Goal: Transaction & Acquisition: Purchase product/service

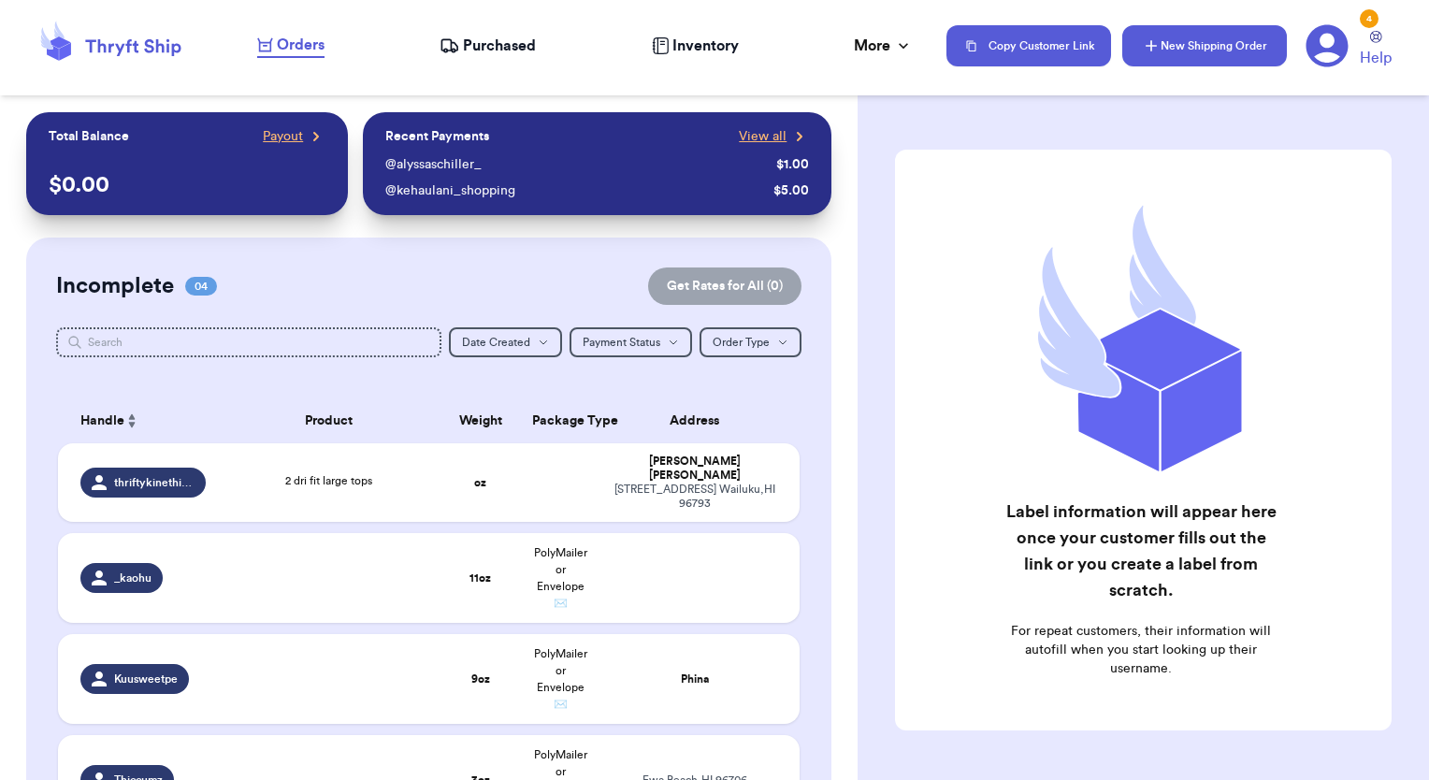
click at [1205, 54] on button "New Shipping Order" at bounding box center [1204, 45] width 165 height 41
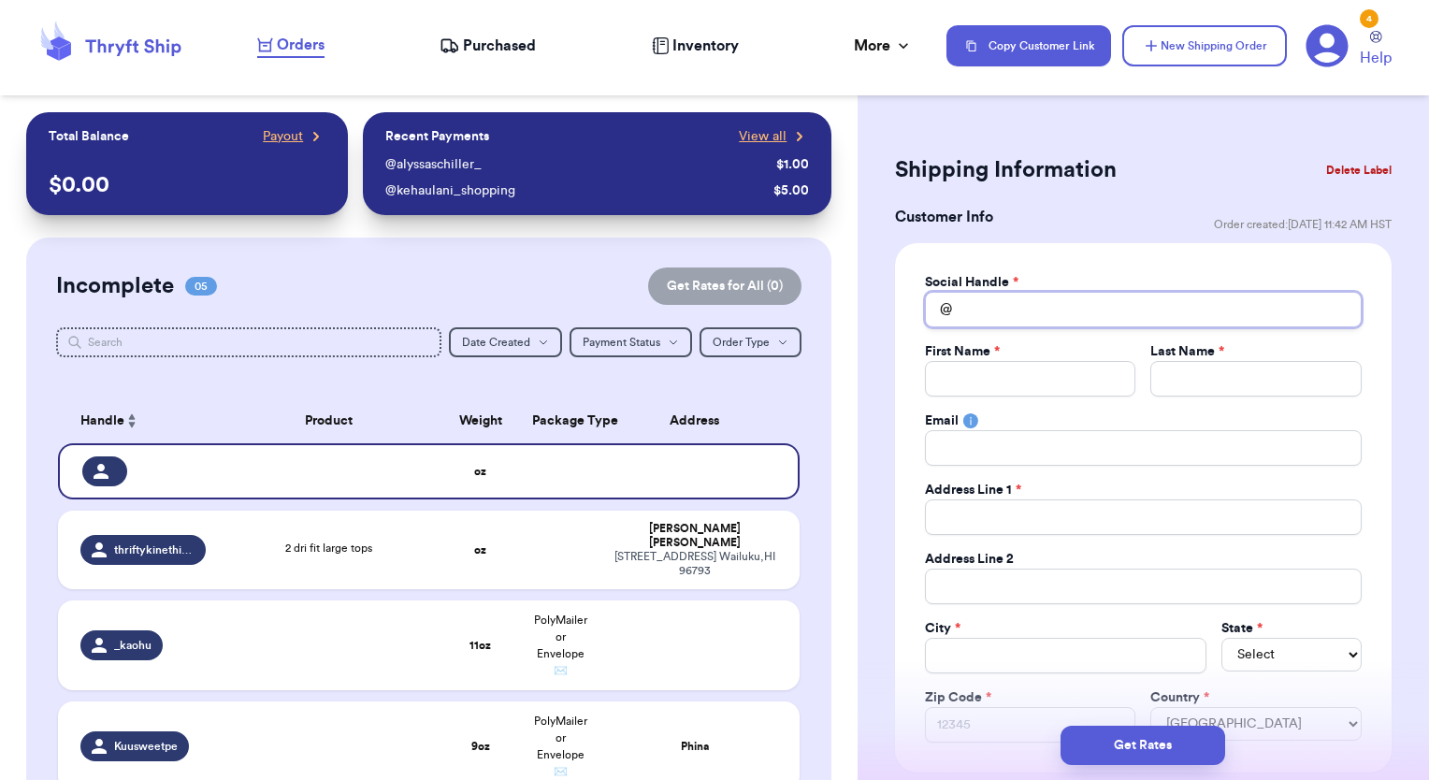
click at [1006, 304] on input "Total Amount Paid" at bounding box center [1143, 310] width 437 height 36
type input "k"
type input "ka"
type input "kai"
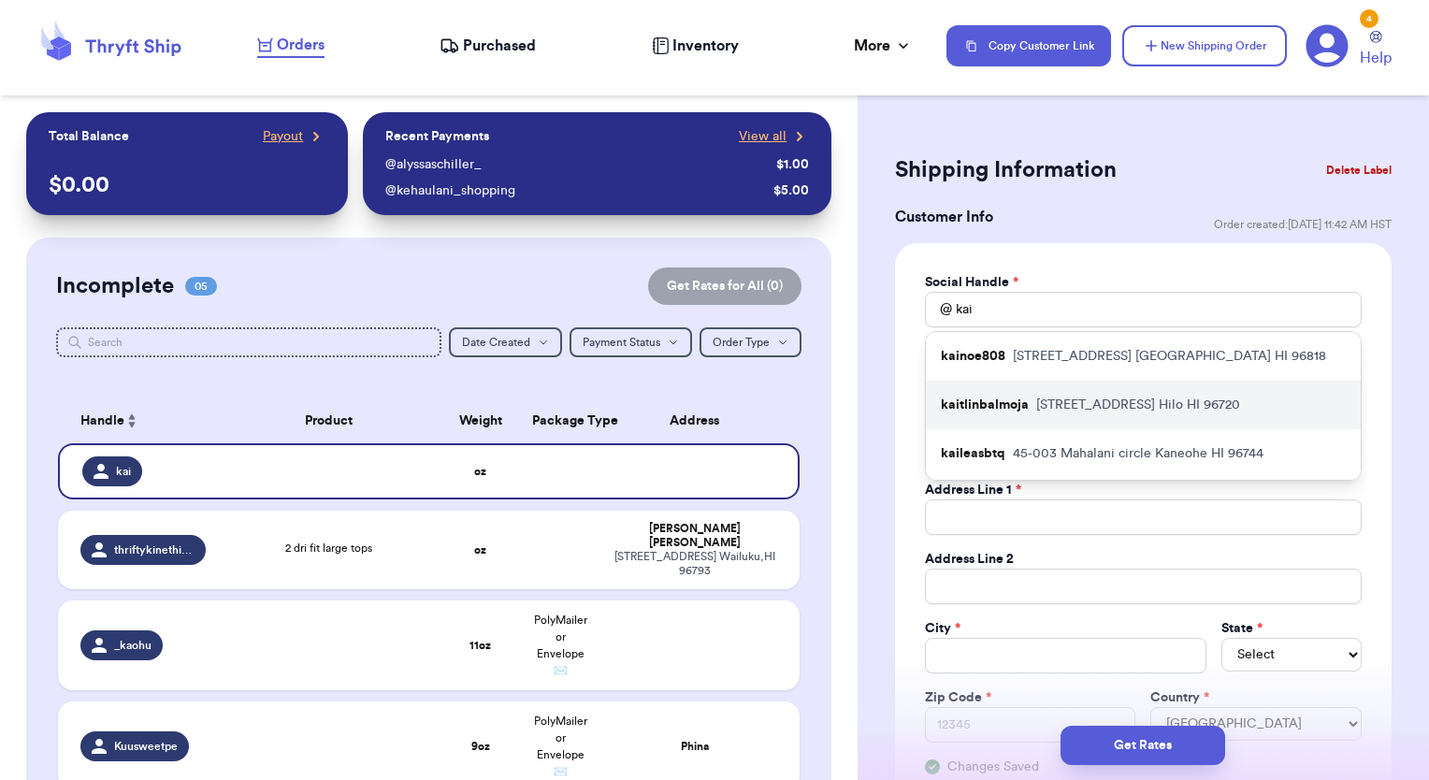
click at [1062, 410] on p "[STREET_ADDRESS]" at bounding box center [1138, 405] width 204 height 19
type input "kaitlinbalmoja"
type input "[PERSON_NAME]"
type input "Balmoja"
type input "[EMAIL_ADDRESS][DOMAIN_NAME]"
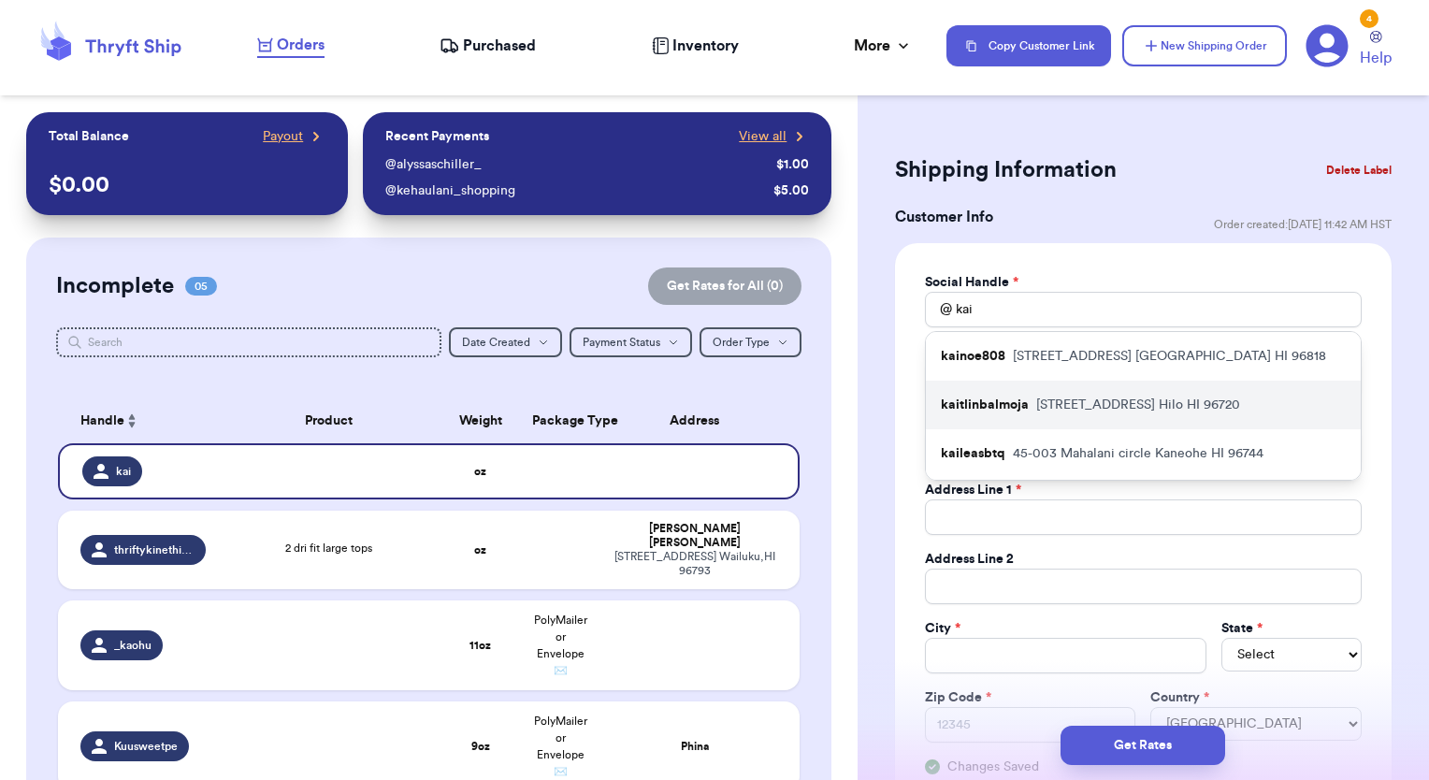
type input "[STREET_ADDRESS]"
type input "Hilo"
select select "HI"
type input "96720"
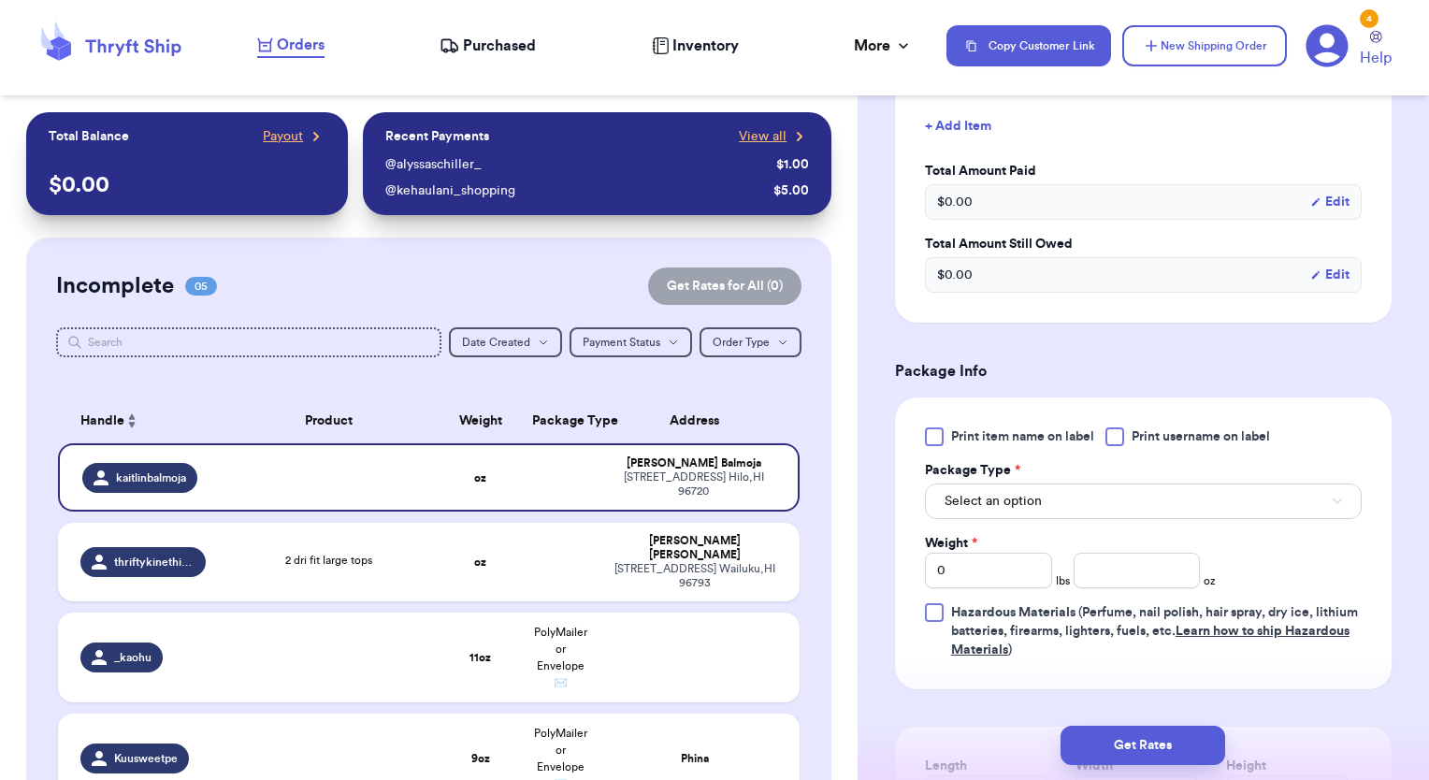
scroll to position [935, 0]
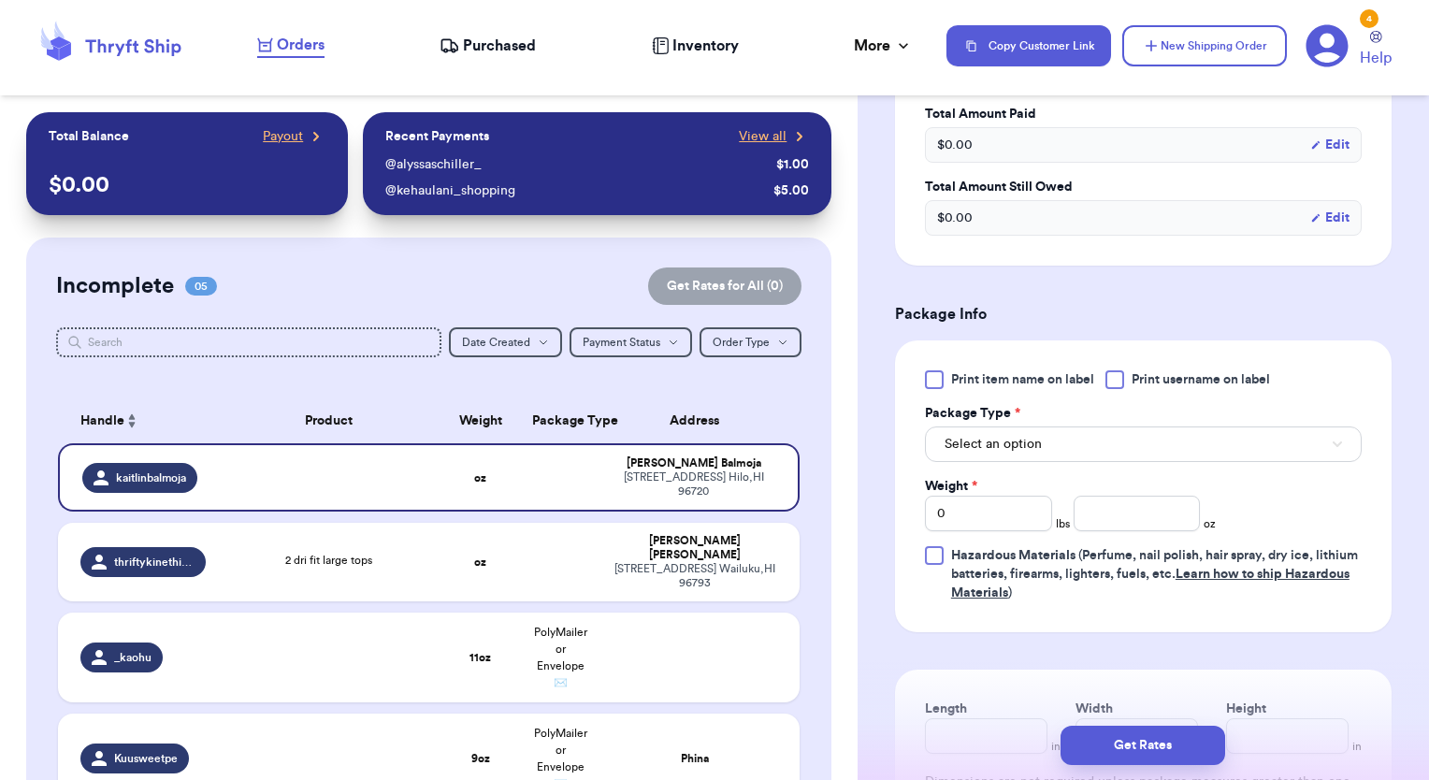
click at [1116, 379] on div at bounding box center [1114, 379] width 19 height 19
click at [0, 0] on input "Print username on label" at bounding box center [0, 0] width 0 height 0
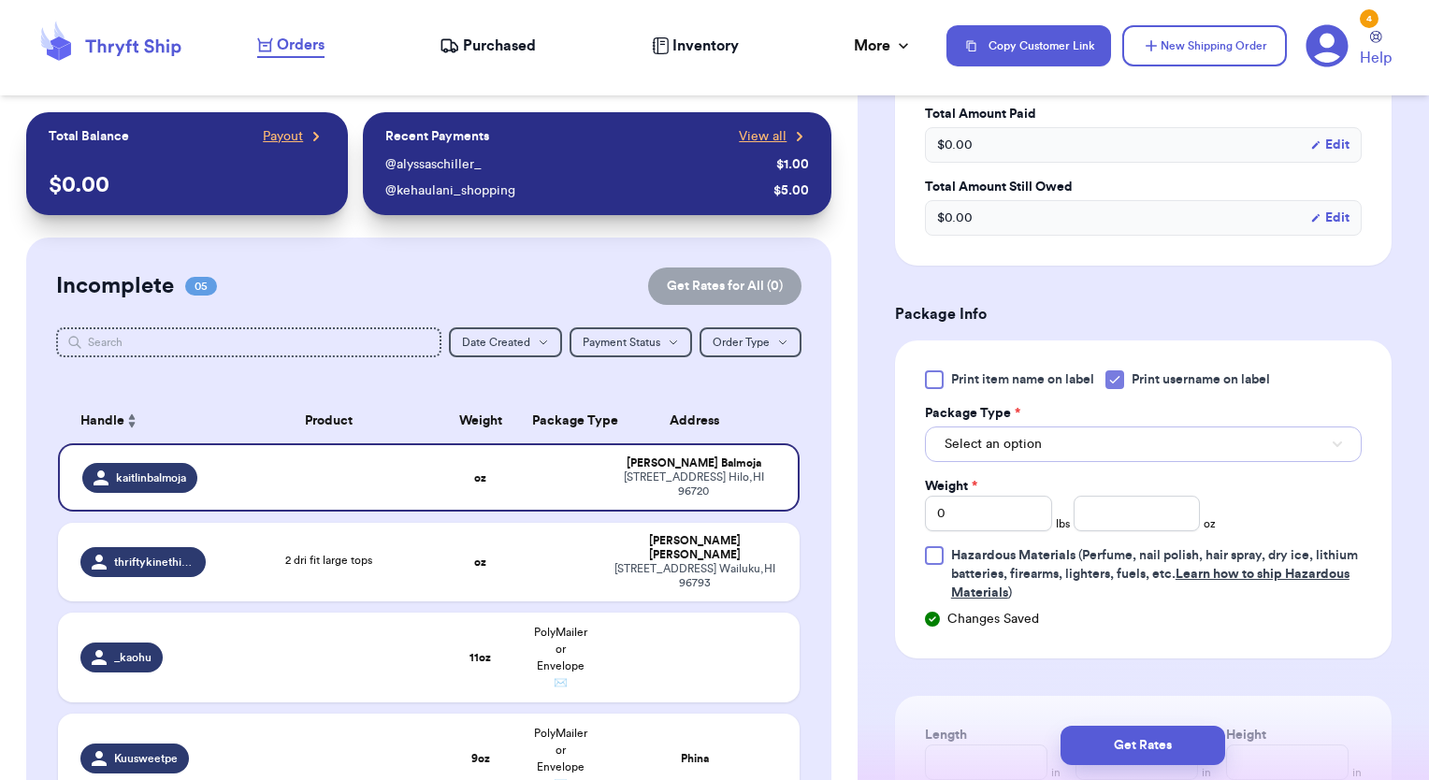
click at [1076, 442] on button "Select an option" at bounding box center [1143, 444] width 437 height 36
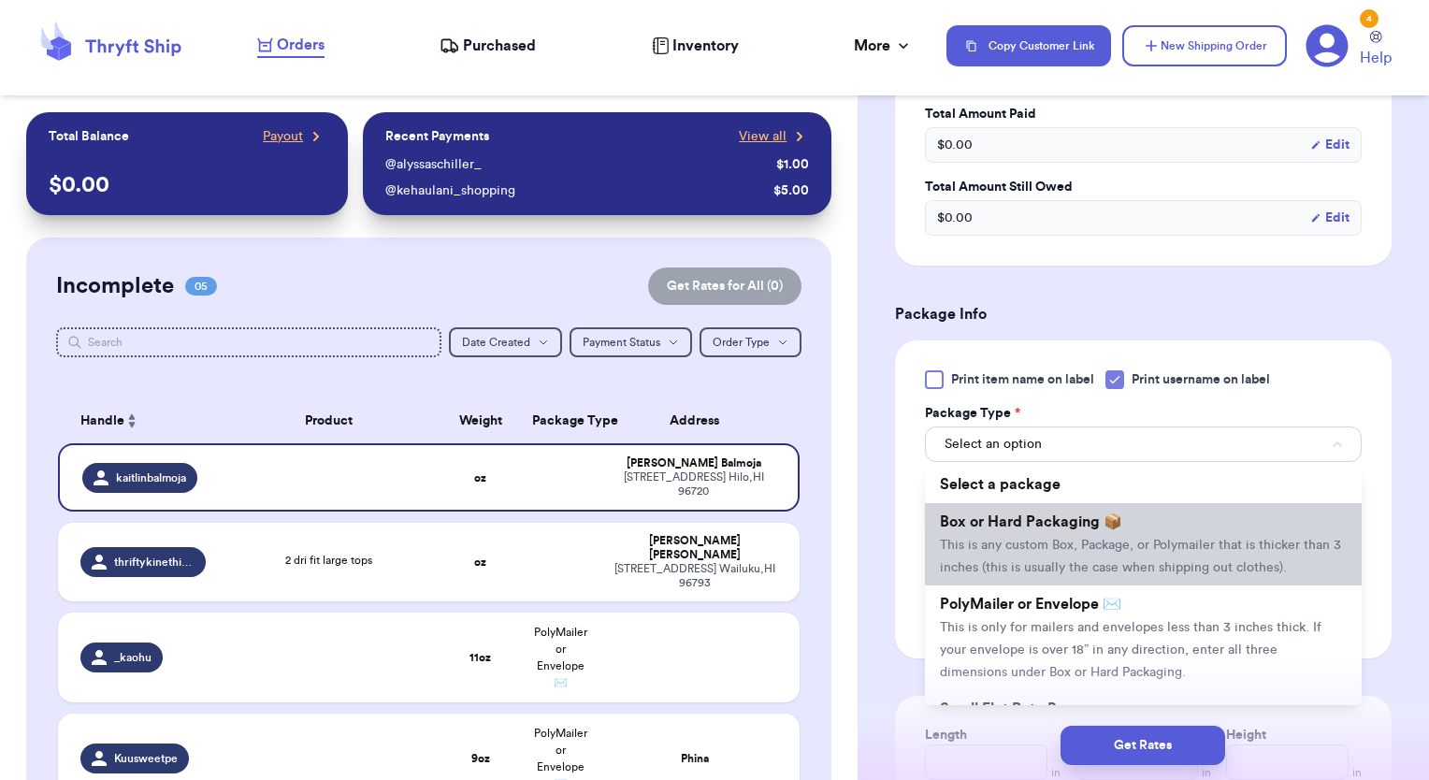
click at [1032, 551] on li "Box or Hard Packaging 📦 This is any custom Box, Package, or Polymailer that is …" at bounding box center [1143, 544] width 437 height 82
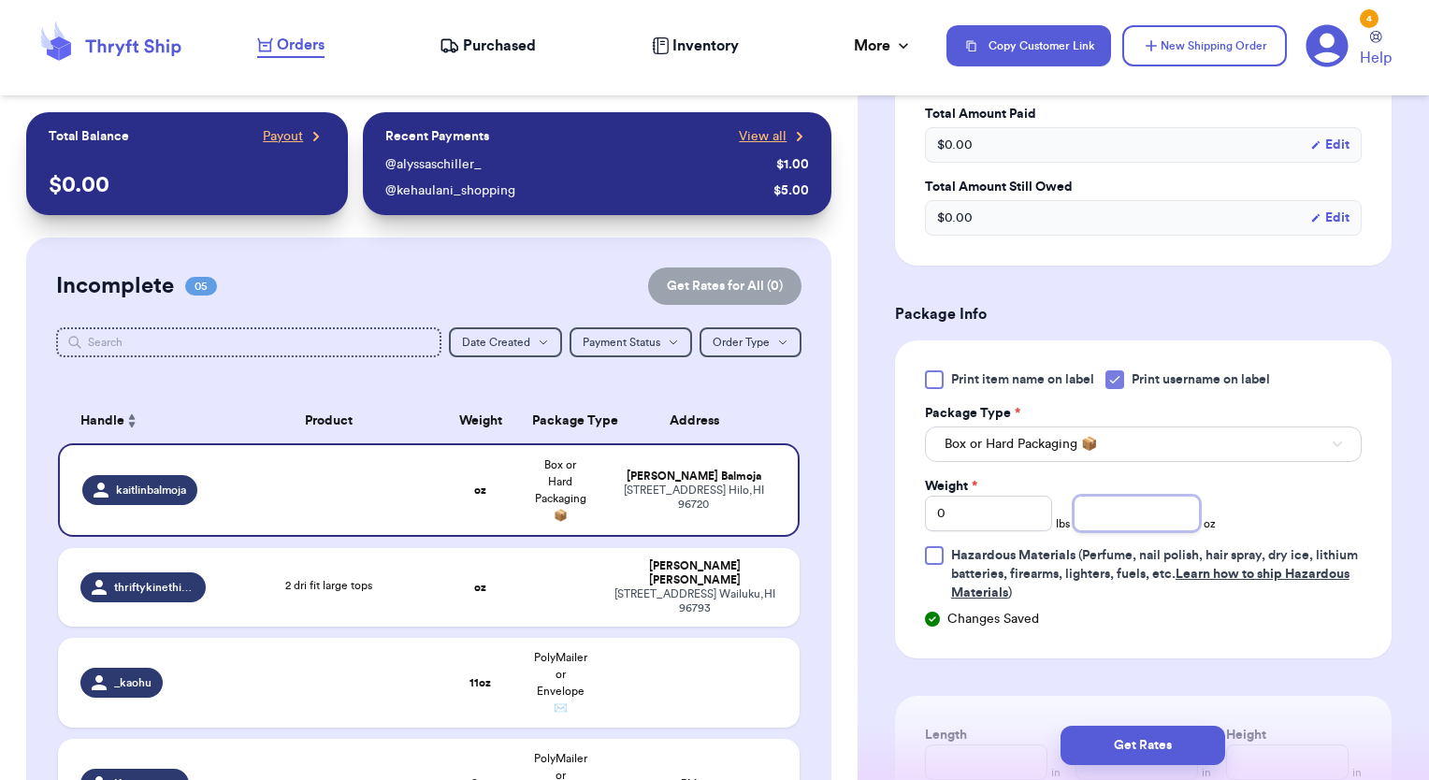
click at [1139, 511] on input "number" at bounding box center [1136, 514] width 127 height 36
type input "3"
click at [1288, 305] on h3 "Package Info" at bounding box center [1143, 314] width 497 height 22
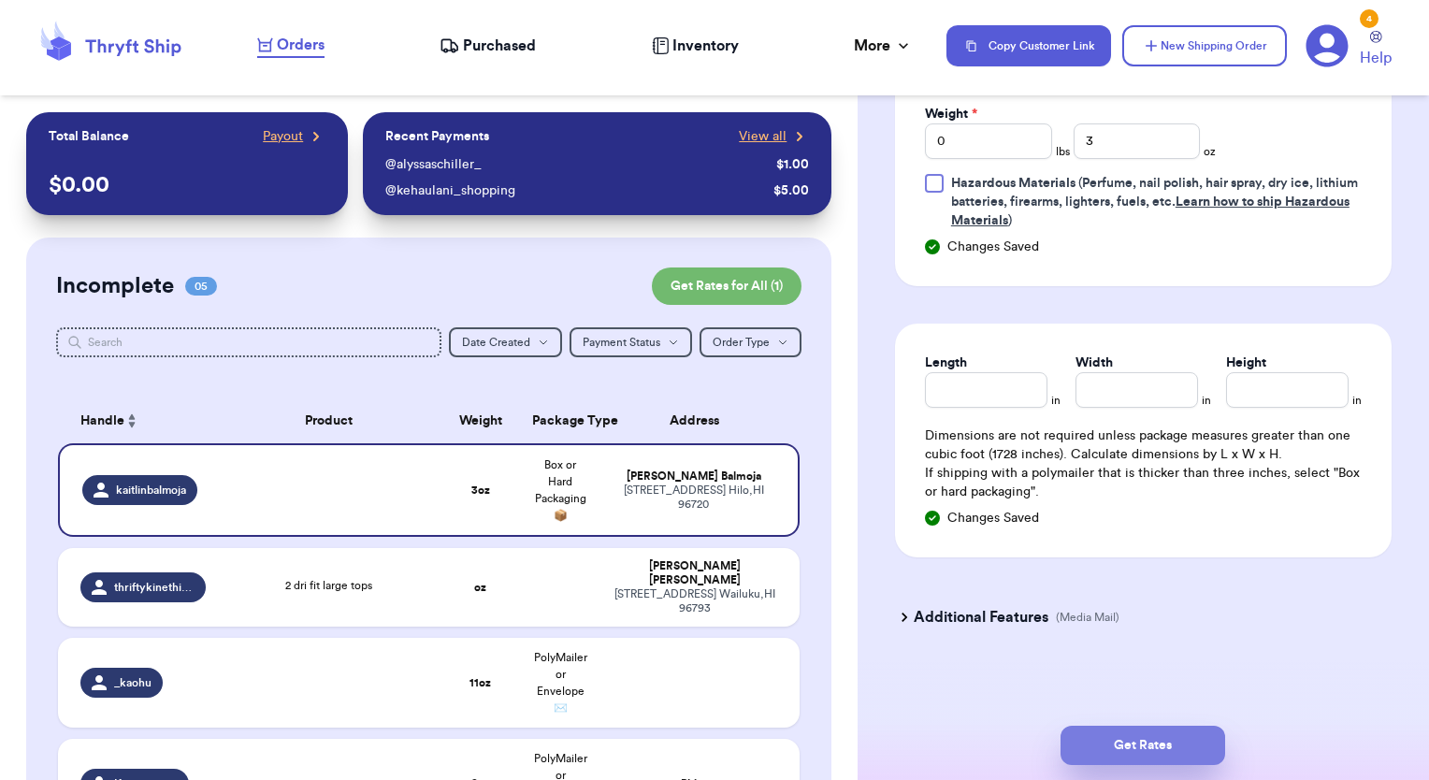
click at [1176, 754] on button "Get Rates" at bounding box center [1142, 745] width 165 height 39
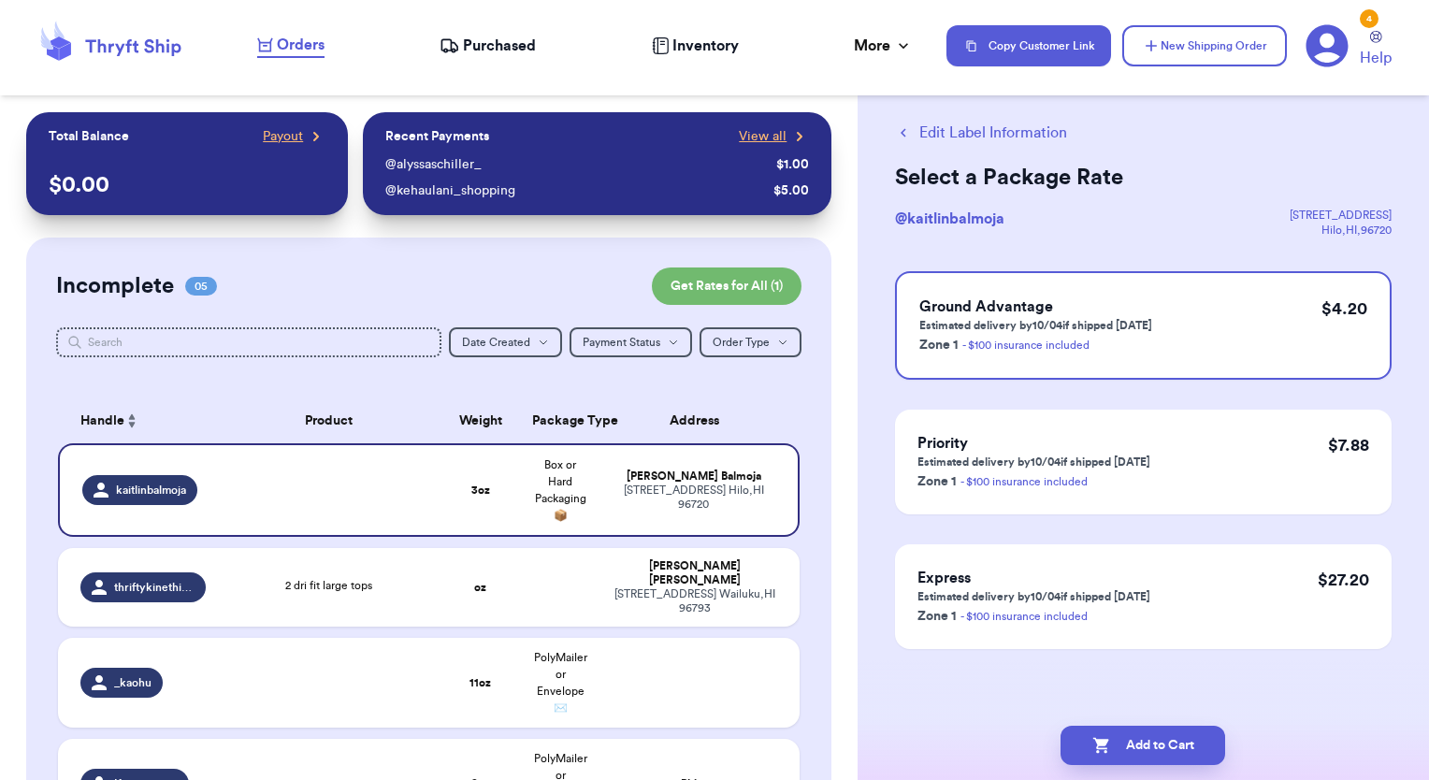
scroll to position [0, 0]
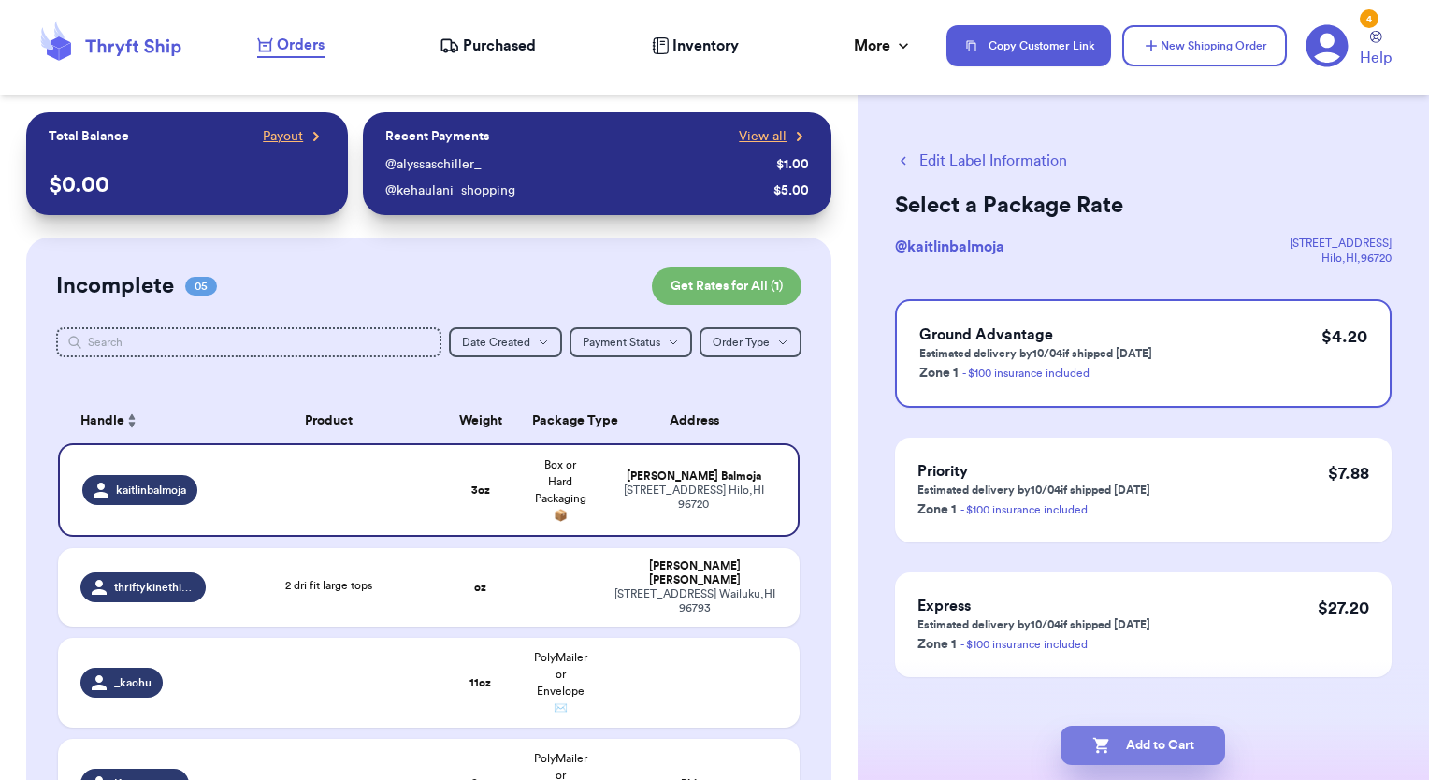
click at [1130, 749] on button "Add to Cart" at bounding box center [1142, 745] width 165 height 39
checkbox input "true"
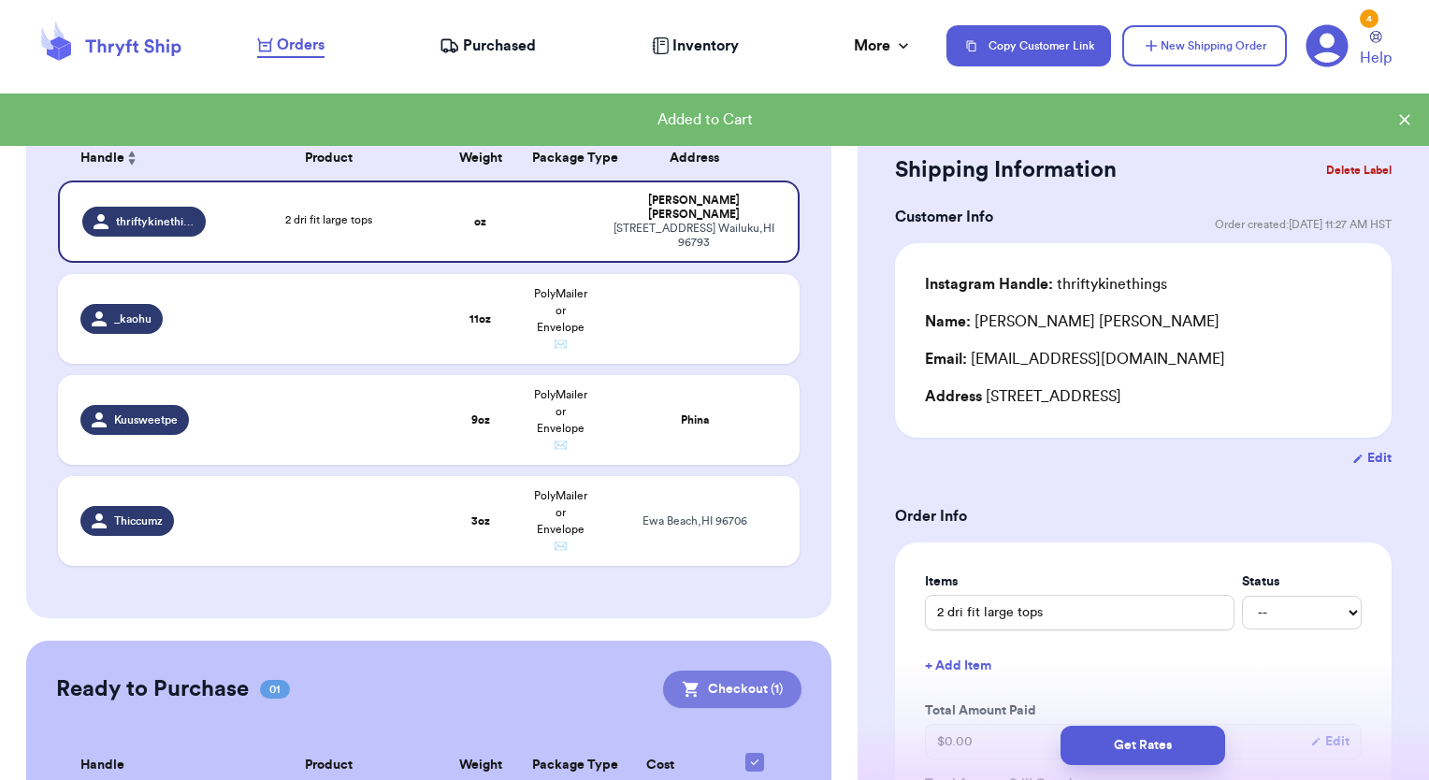
scroll to position [409, 0]
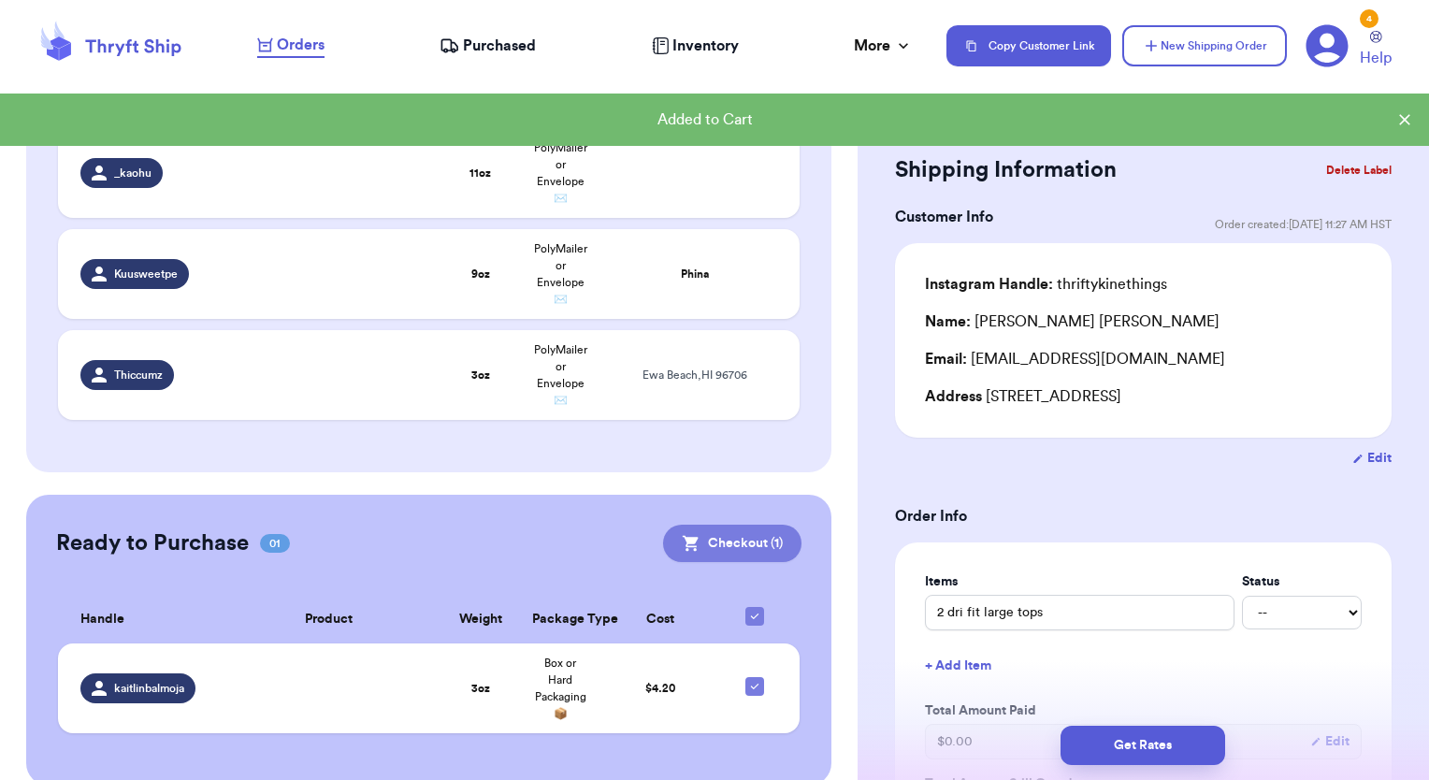
click at [696, 525] on button "Checkout ( 1 )" at bounding box center [732, 543] width 138 height 37
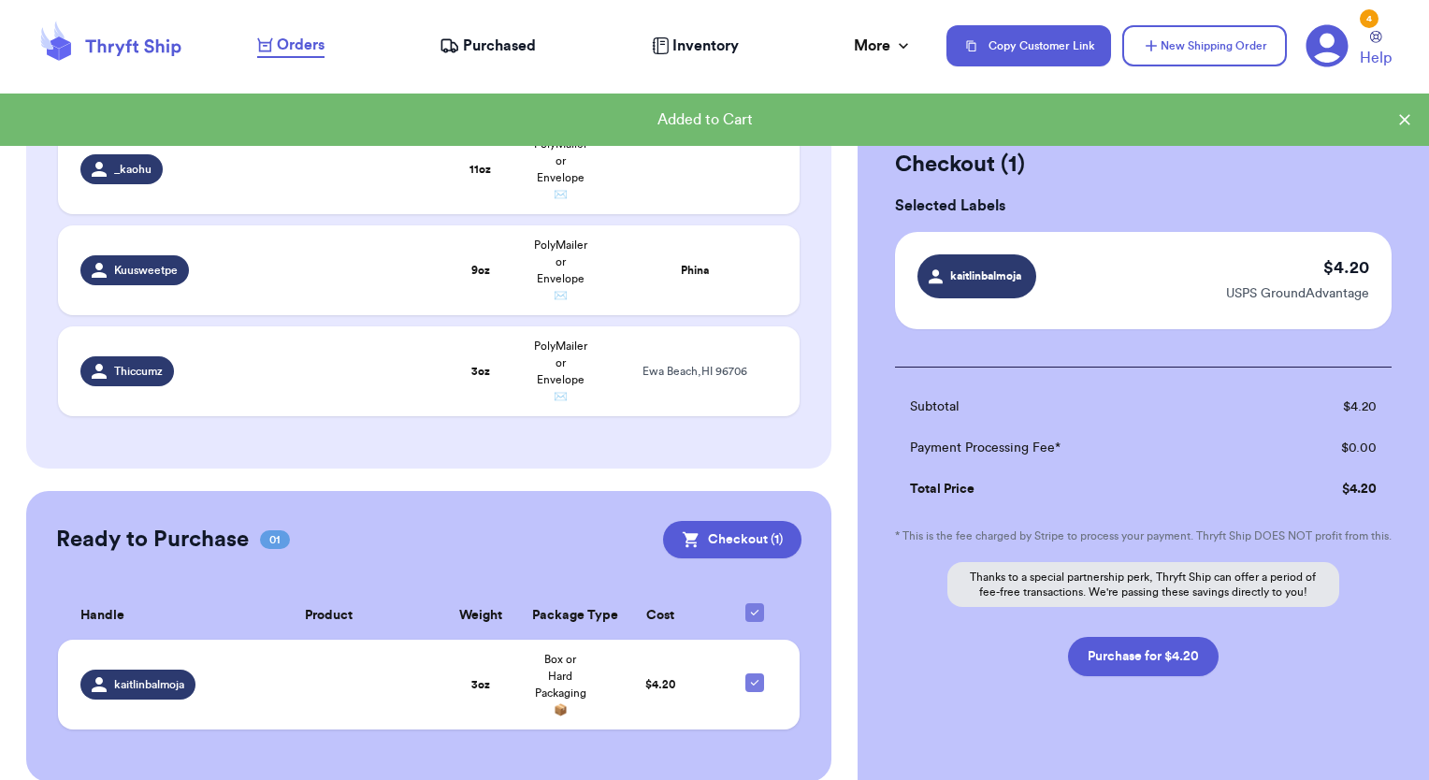
scroll to position [406, 0]
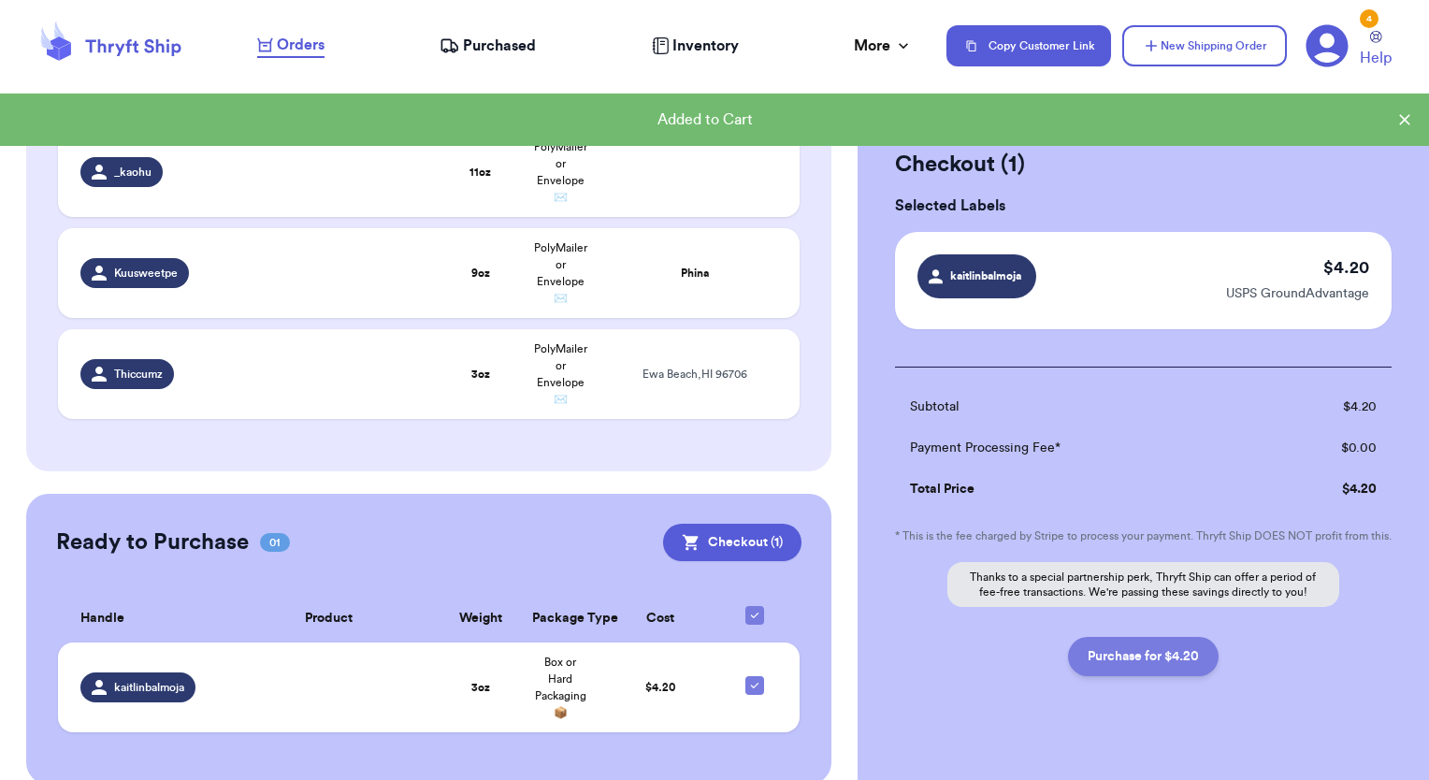
click at [1166, 676] on button "Purchase for $4.20" at bounding box center [1143, 656] width 151 height 39
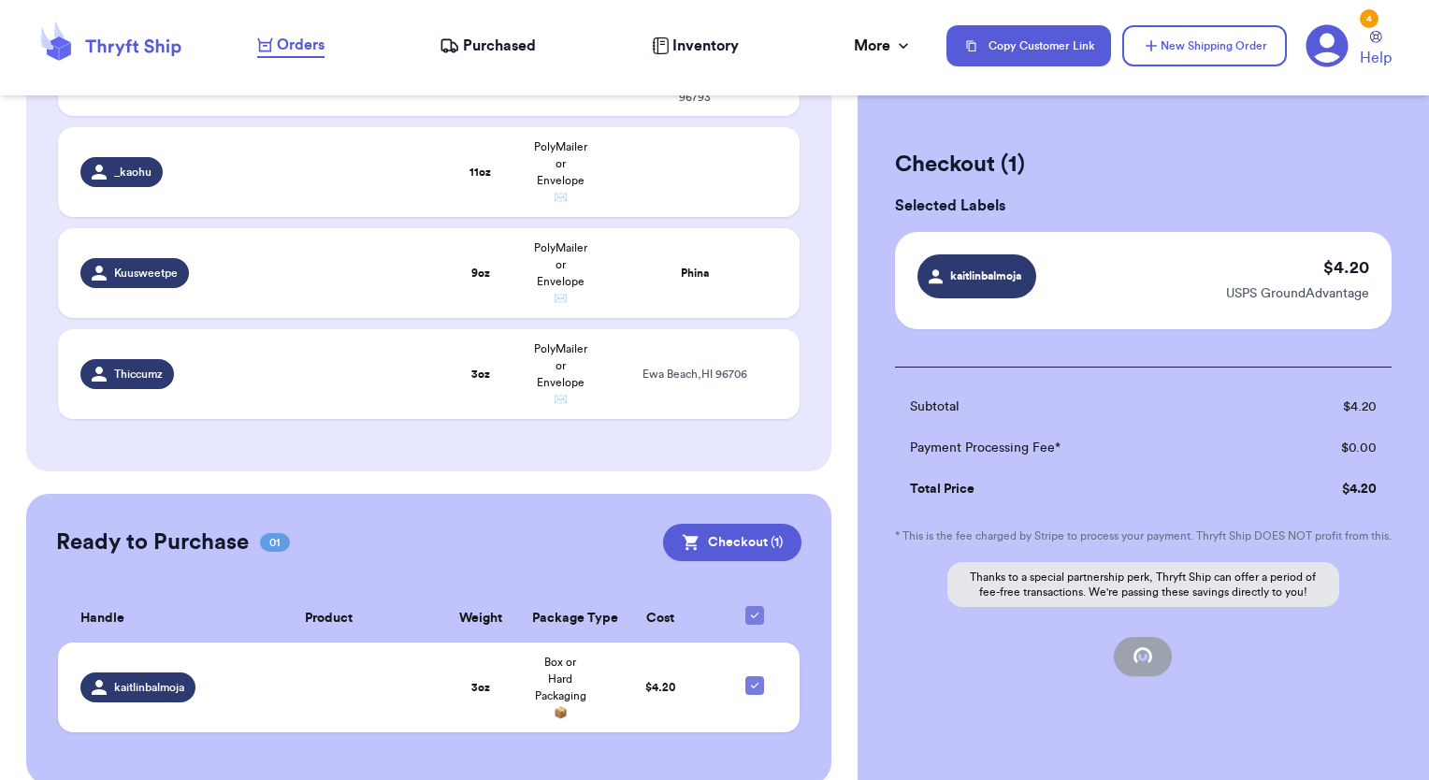
checkbox input "false"
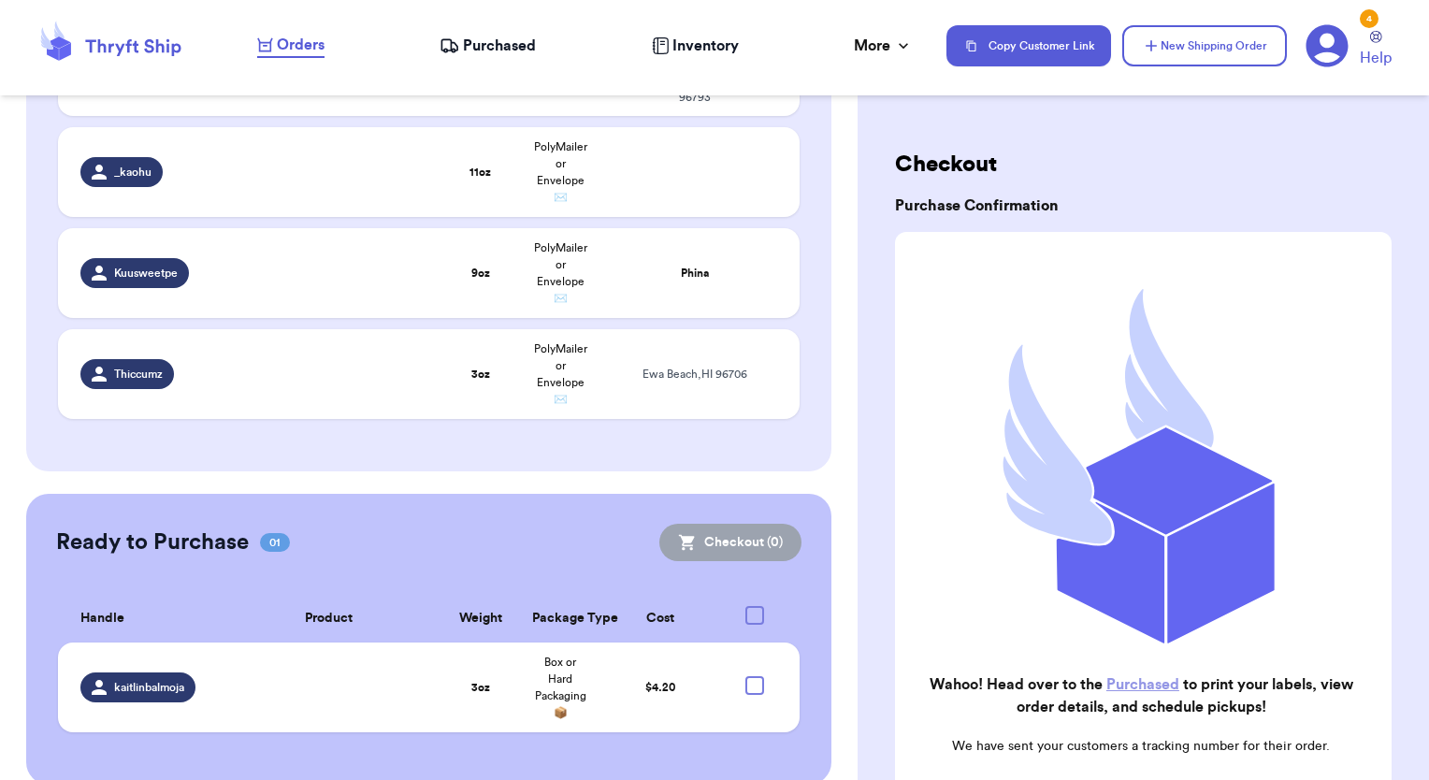
checkbox input "true"
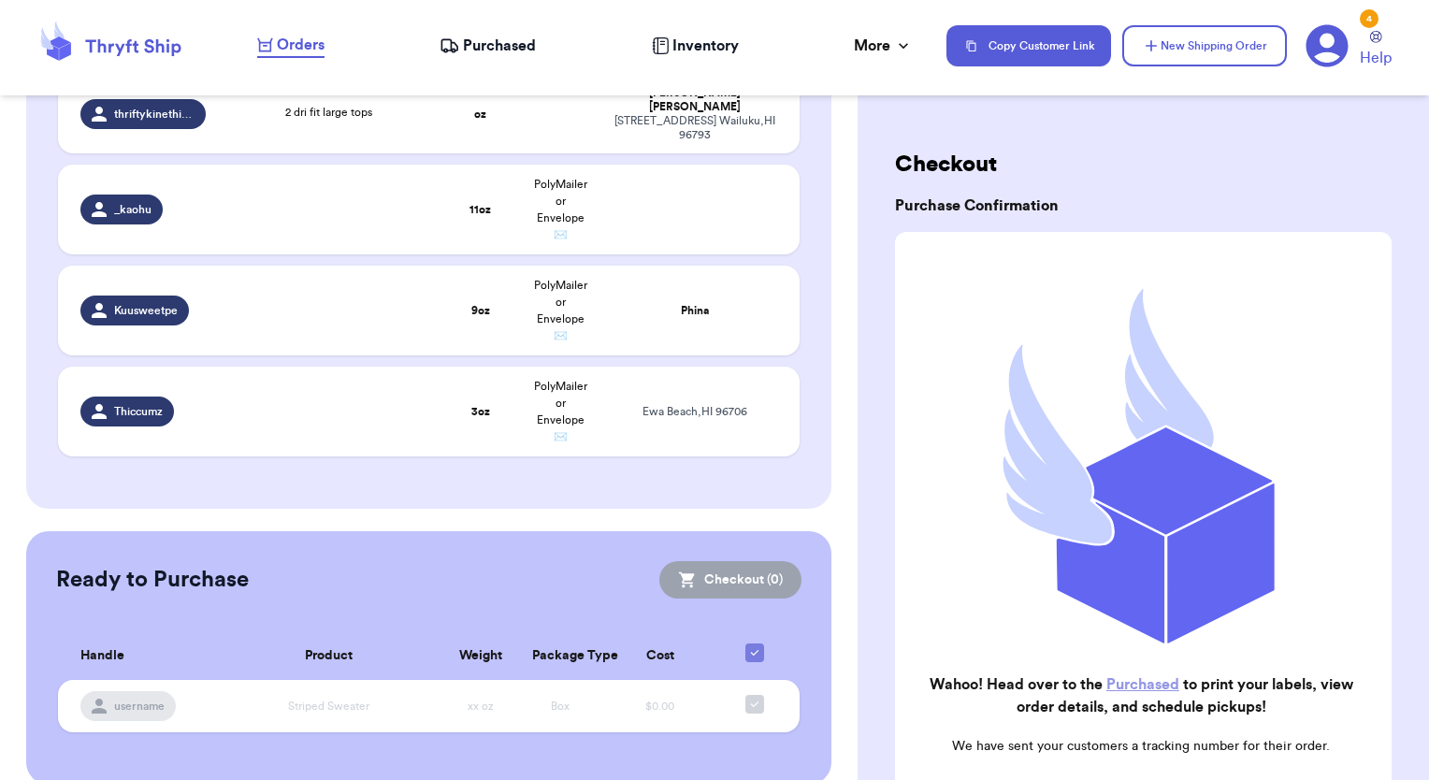
click at [1117, 677] on link "Purchased" at bounding box center [1142, 684] width 73 height 15
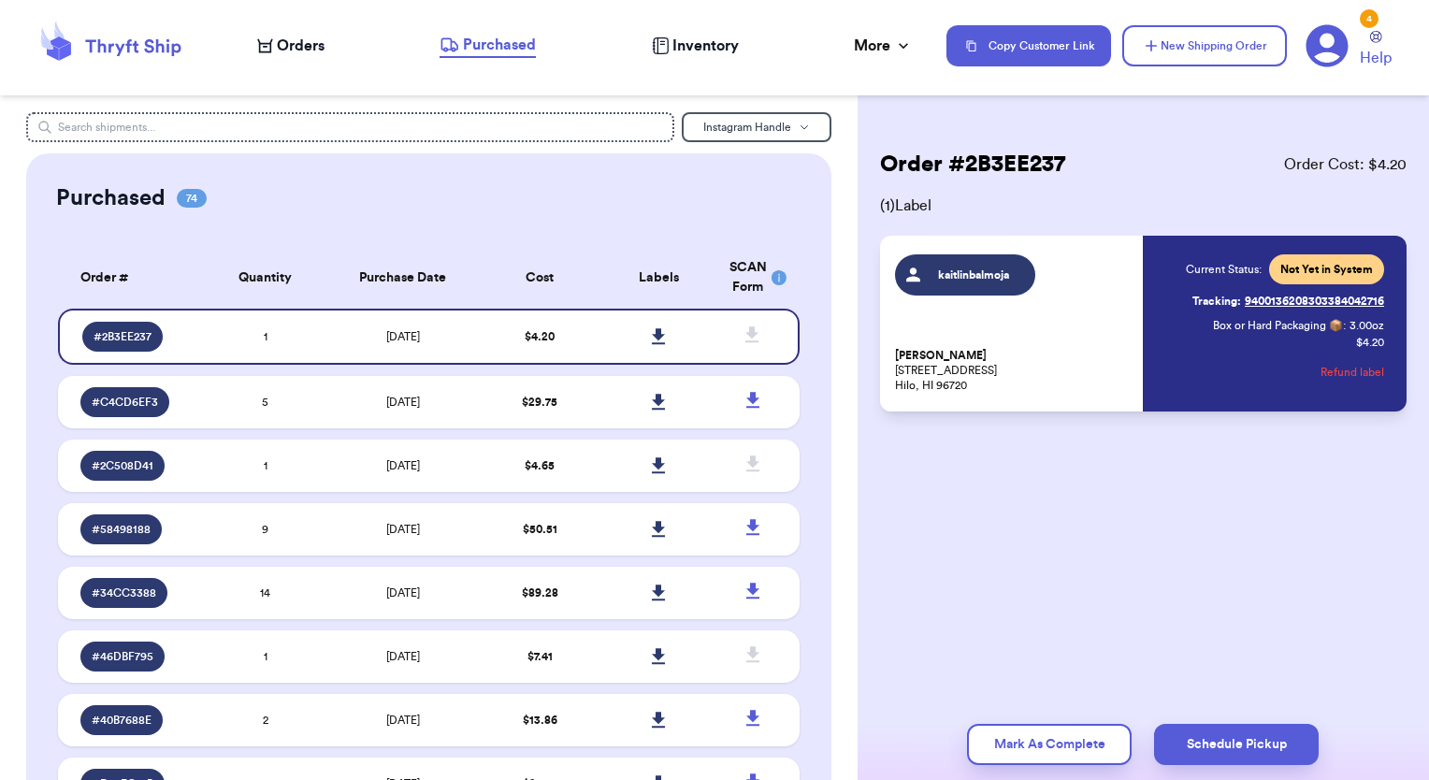
click at [984, 277] on span "kaitlinbalmoja" at bounding box center [973, 274] width 89 height 15
click at [1268, 301] on link "Tracking: 9400136208303384042716" at bounding box center [1288, 301] width 192 height 30
click at [652, 332] on icon at bounding box center [658, 336] width 13 height 16
